Goal: Transaction & Acquisition: Subscribe to service/newsletter

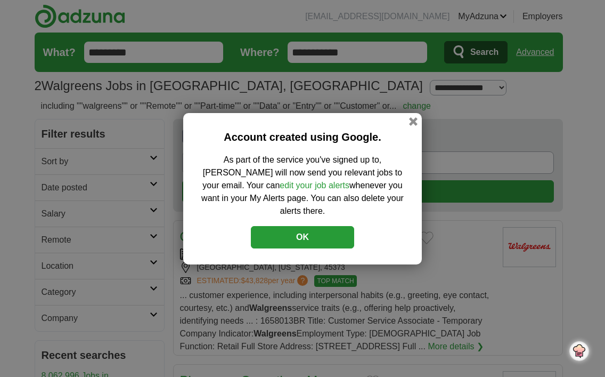
drag, startPoint x: 352, startPoint y: 48, endPoint x: 338, endPoint y: 50, distance: 14.0
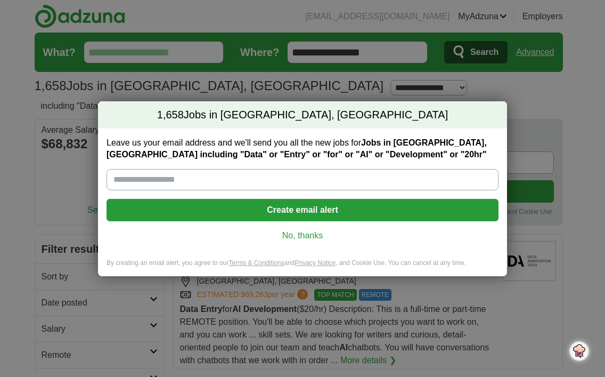
click at [122, 181] on input "Leave us your email address and we'll send you all the new jobs for Jobs in Tay…" at bounding box center [303, 179] width 392 height 21
type input "**********"
click at [320, 203] on button "Create email alert" at bounding box center [303, 210] width 392 height 22
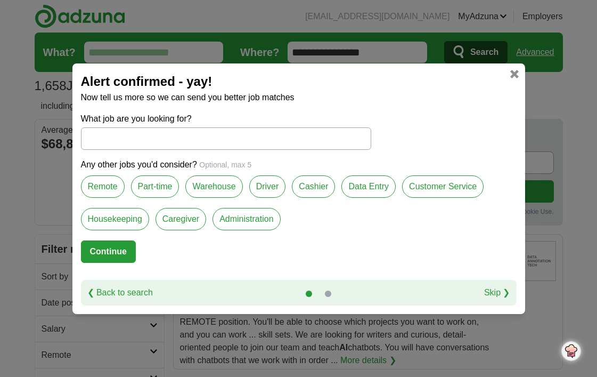
click at [92, 136] on input "What job are you looking for?" at bounding box center [226, 138] width 290 height 22
click at [98, 182] on label "Remote" at bounding box center [103, 186] width 44 height 22
click at [160, 182] on label "Part-time" at bounding box center [155, 186] width 48 height 22
click at [375, 185] on label "Data Entry" at bounding box center [369, 186] width 54 height 22
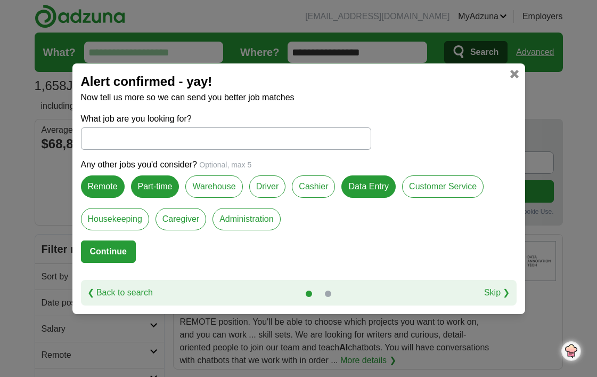
drag, startPoint x: 442, startPoint y: 182, endPoint x: 436, endPoint y: 181, distance: 6.0
click at [444, 181] on label "Customer Service" at bounding box center [443, 186] width 82 height 22
click at [244, 217] on label "Administration" at bounding box center [247, 219] width 68 height 22
click at [110, 246] on button "Continue" at bounding box center [108, 251] width 55 height 22
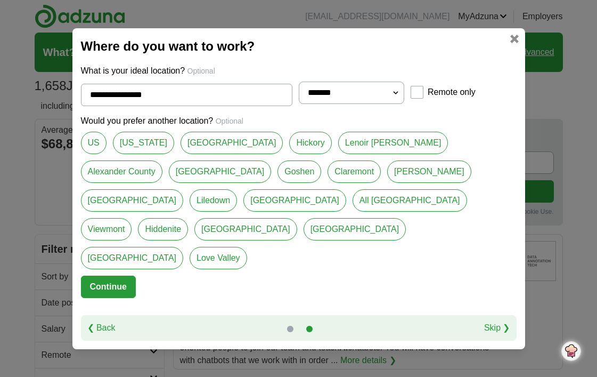
click at [398, 104] on select "**********" at bounding box center [352, 93] width 106 height 22
select select "**"
click at [299, 95] on select "**********" at bounding box center [352, 93] width 106 height 22
click at [156, 153] on link "[US_STATE]" at bounding box center [143, 143] width 61 height 22
click at [225, 151] on link "[GEOGRAPHIC_DATA]" at bounding box center [232, 143] width 103 height 22
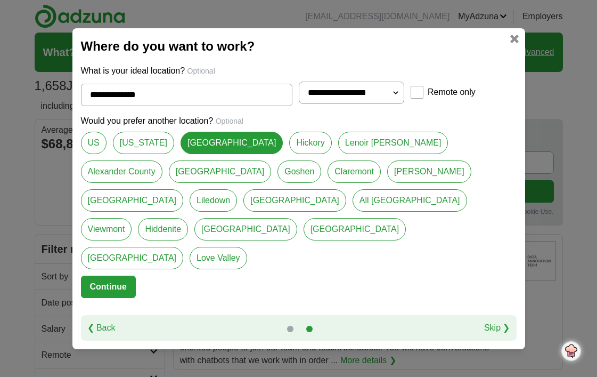
click at [299, 149] on link "Hickory" at bounding box center [310, 143] width 42 height 22
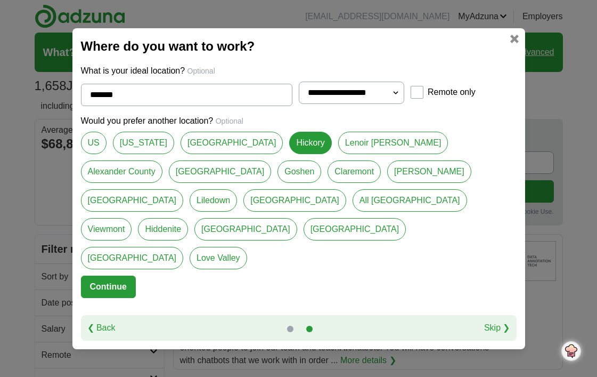
click at [163, 160] on link "Alexander County" at bounding box center [122, 171] width 82 height 22
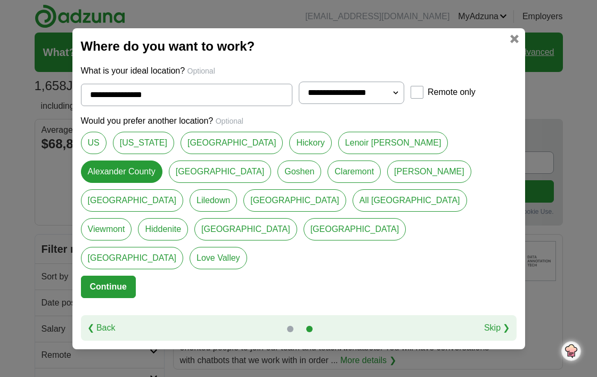
click at [328, 183] on link "Claremont" at bounding box center [354, 171] width 53 height 22
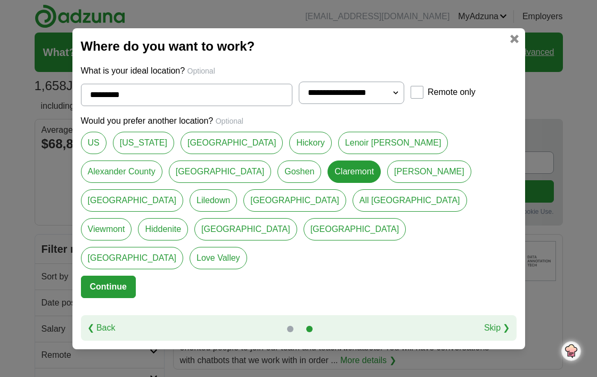
click at [387, 181] on link "[PERSON_NAME]" at bounding box center [429, 171] width 84 height 22
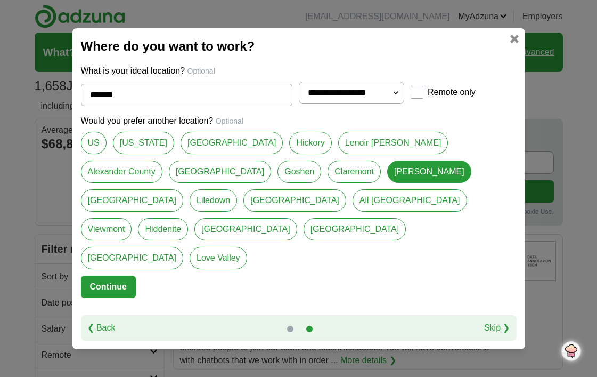
click at [184, 189] on link "[GEOGRAPHIC_DATA]" at bounding box center [132, 200] width 103 height 22
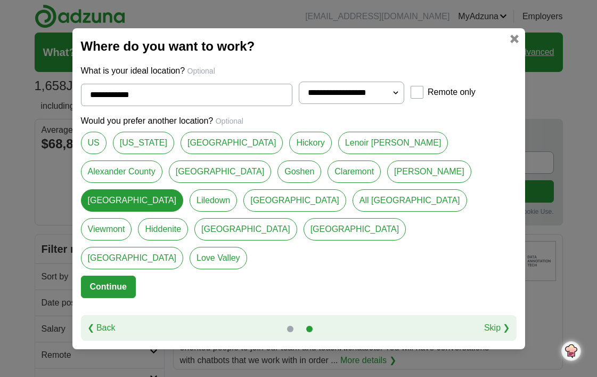
click at [237, 189] on link "Liledown" at bounding box center [213, 200] width 47 height 22
type input "********"
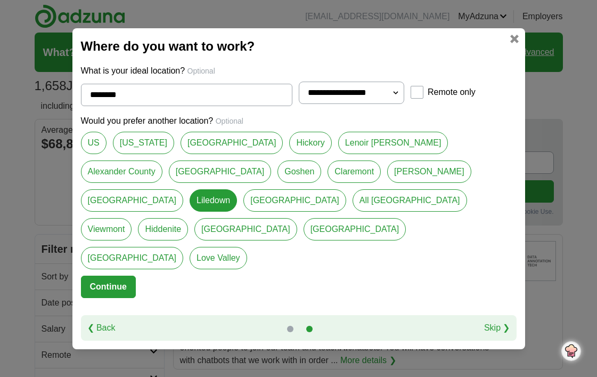
click at [101, 276] on button "Continue" at bounding box center [108, 287] width 55 height 22
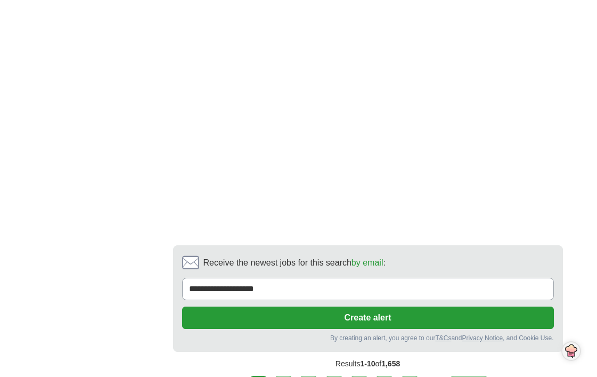
scroll to position [2355, 0]
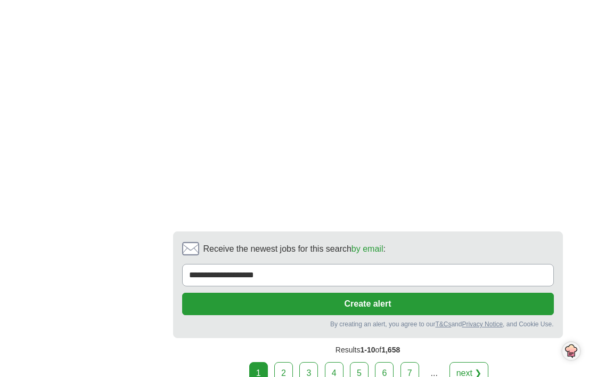
click at [373, 293] on button "Create alert" at bounding box center [368, 304] width 372 height 22
